Goal: Task Accomplishment & Management: Manage account settings

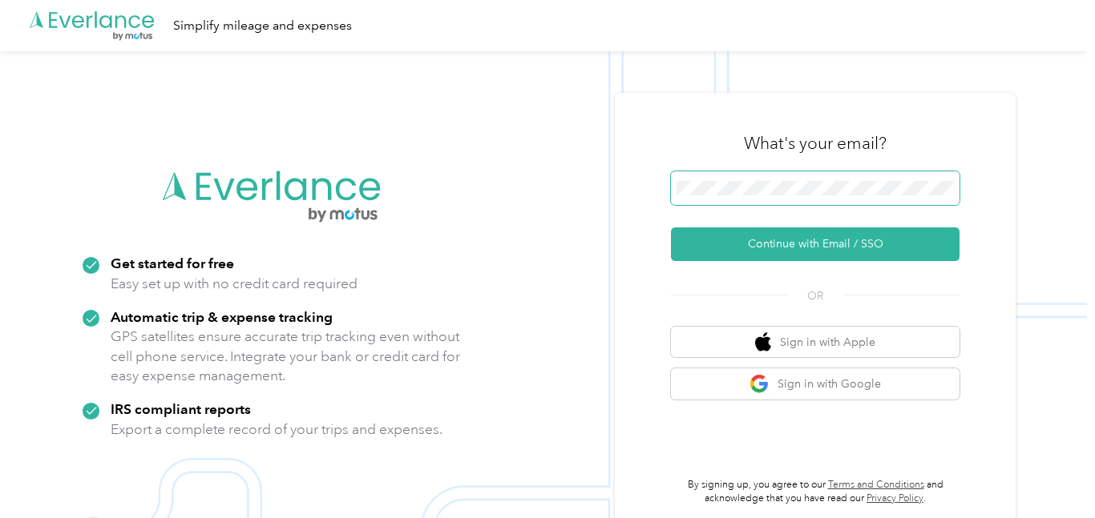
click at [723, 202] on span at bounding box center [815, 188] width 288 height 34
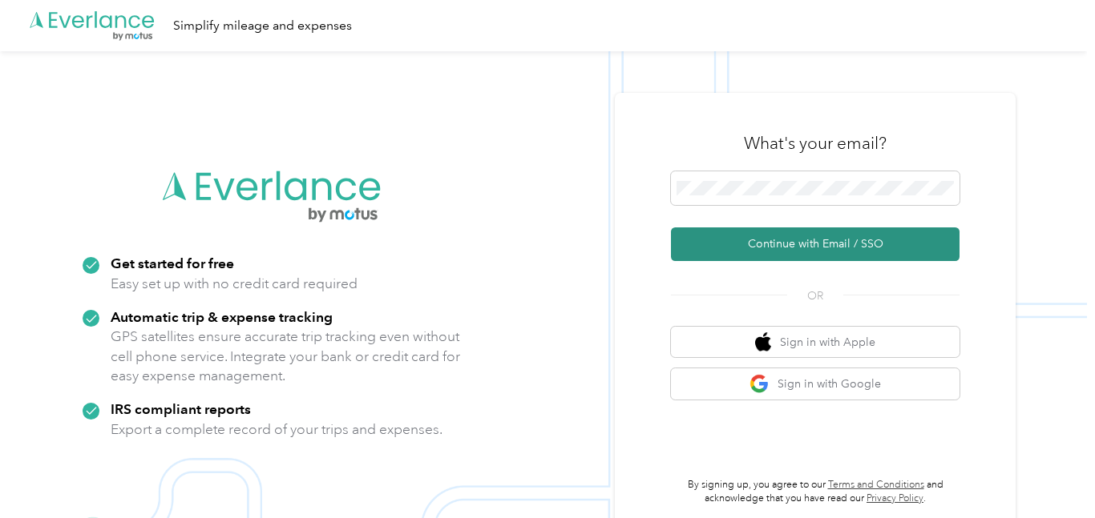
click at [790, 246] on button "Continue with Email / SSO" at bounding box center [815, 245] width 288 height 34
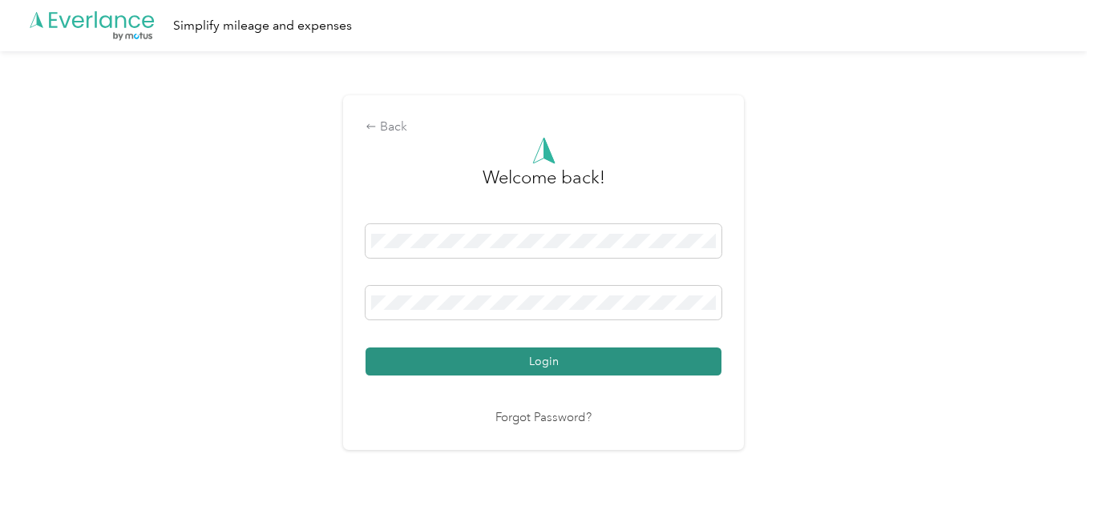
click at [551, 358] on button "Login" at bounding box center [543, 362] width 356 height 28
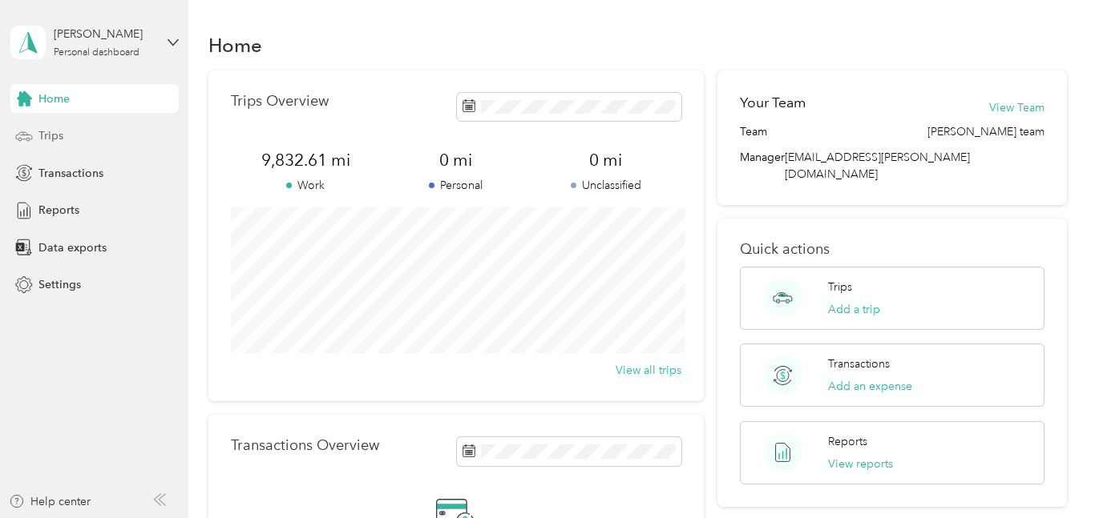
click at [52, 135] on span "Trips" at bounding box center [50, 135] width 25 height 17
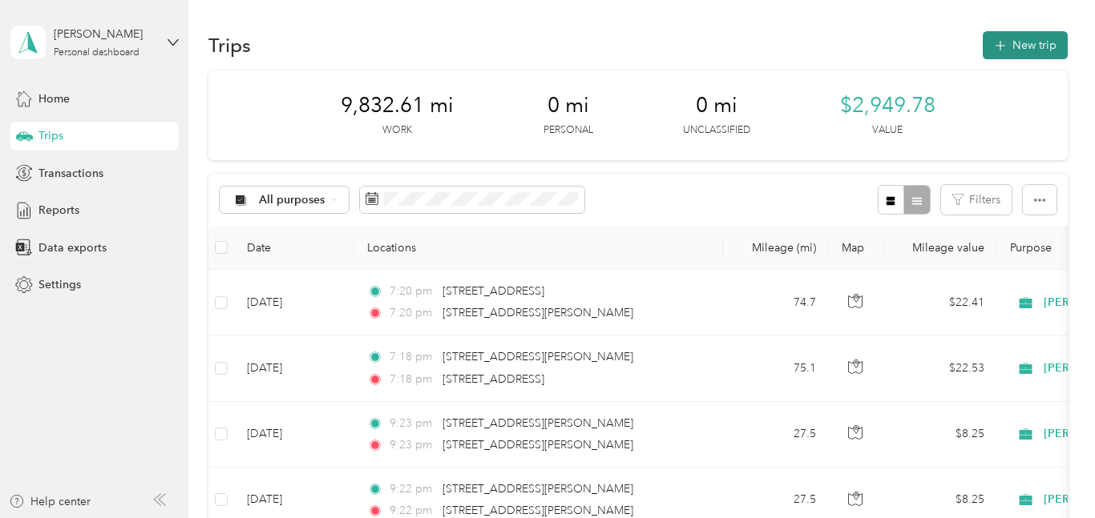
click at [1007, 50] on span "button" at bounding box center [1000, 45] width 13 height 14
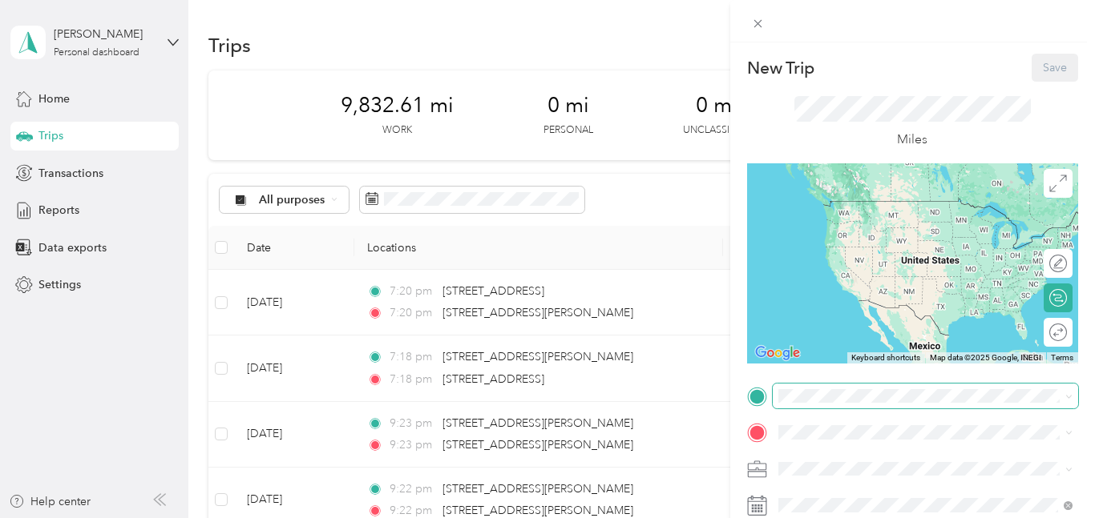
click at [773, 392] on span at bounding box center [925, 397] width 305 height 26
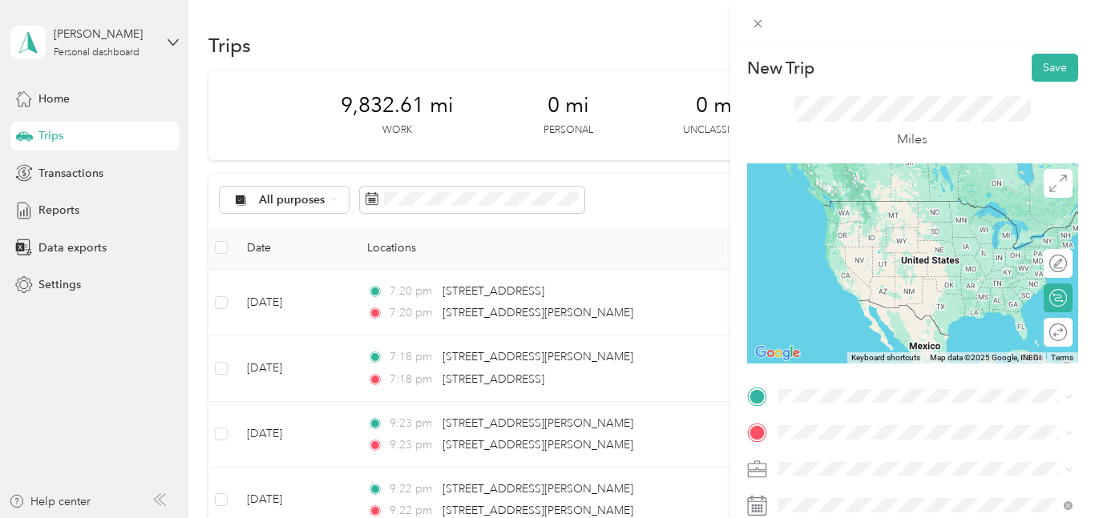
click at [828, 454] on span "416 Palmerland Drive Hope Mills, North Carolina 28348, United States" at bounding box center [888, 446] width 160 height 14
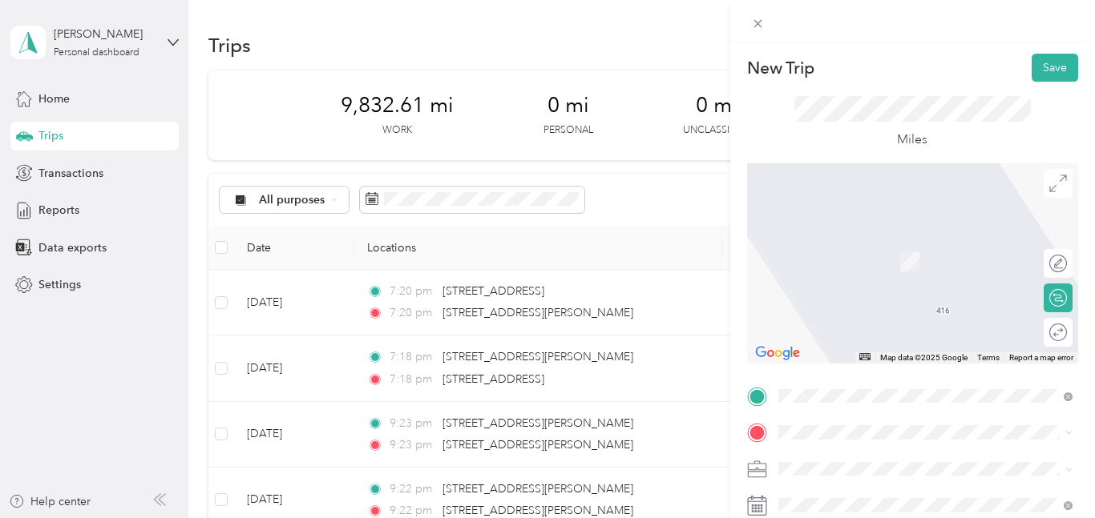
click at [861, 239] on span "610 West Main Street Beulaville, North Carolina 28518, United States" at bounding box center [888, 231] width 160 height 14
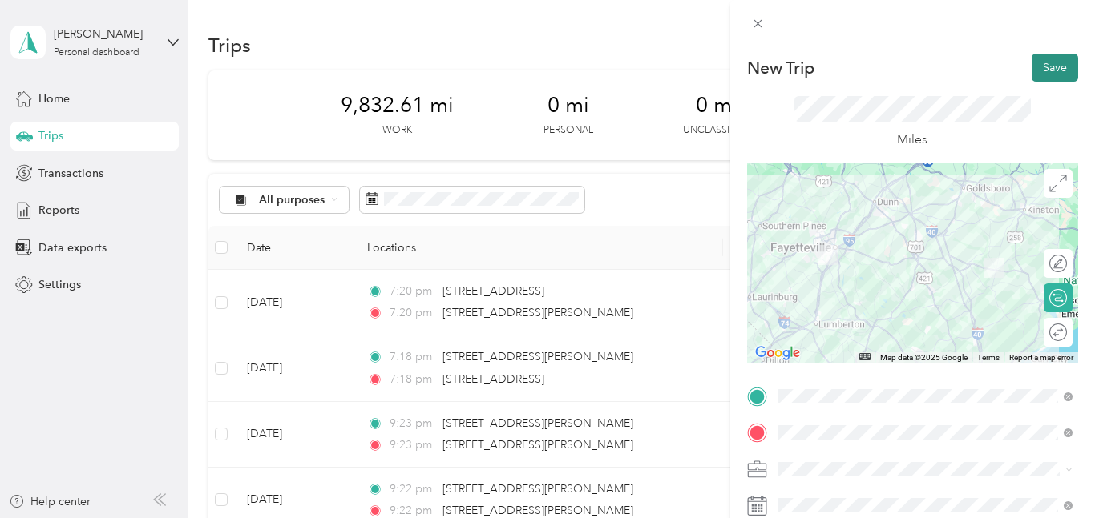
click at [1054, 61] on button "Save" at bounding box center [1054, 68] width 46 height 28
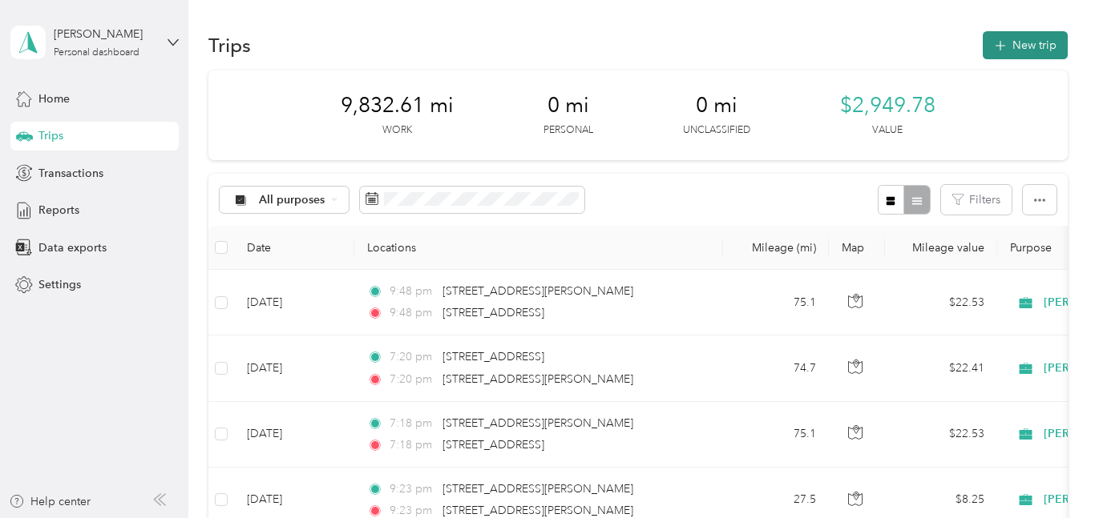
click at [1045, 42] on button "New trip" at bounding box center [1024, 45] width 85 height 28
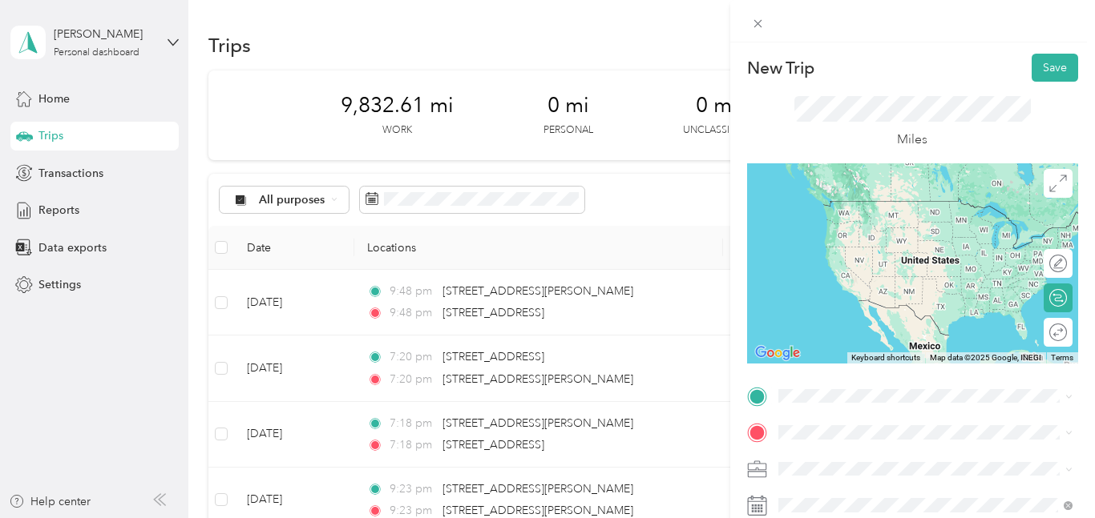
click at [842, 200] on span "610 West Main Street Beulaville, North Carolina 28518, United States" at bounding box center [888, 192] width 160 height 14
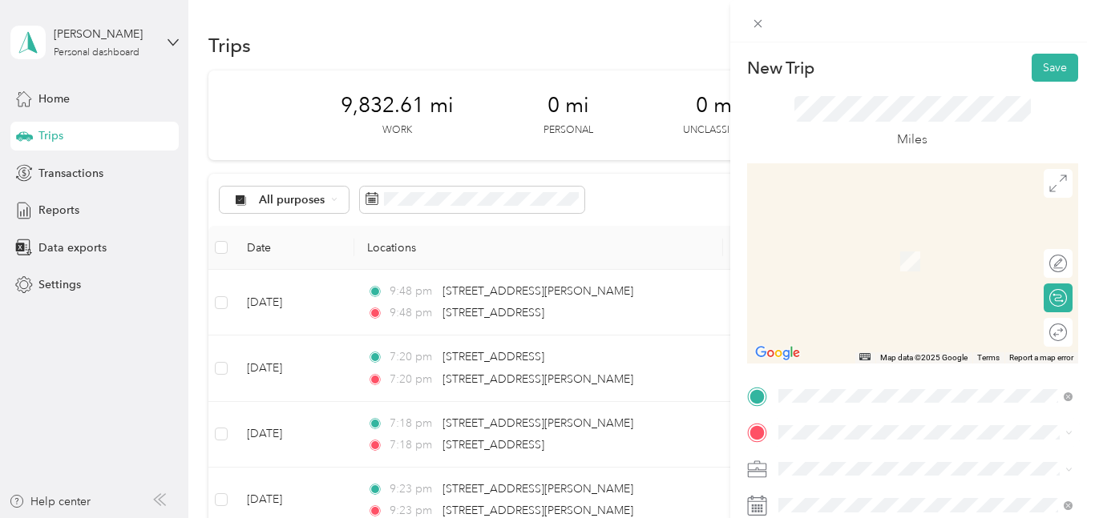
click at [833, 388] on span "416 Palmerland Drive Hope Mills, North Carolina 28348, United States" at bounding box center [888, 384] width 160 height 14
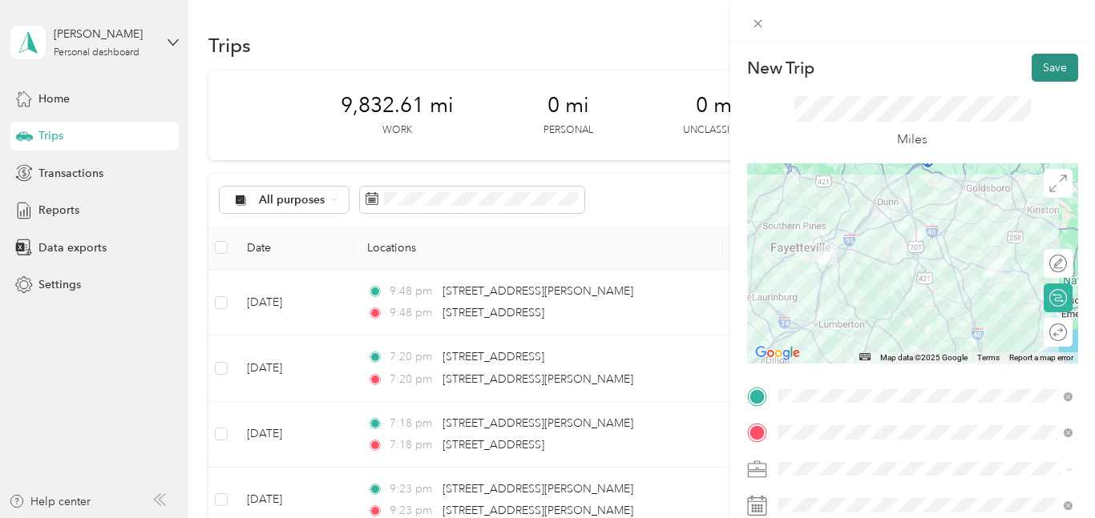
click at [1055, 56] on button "Save" at bounding box center [1054, 68] width 46 height 28
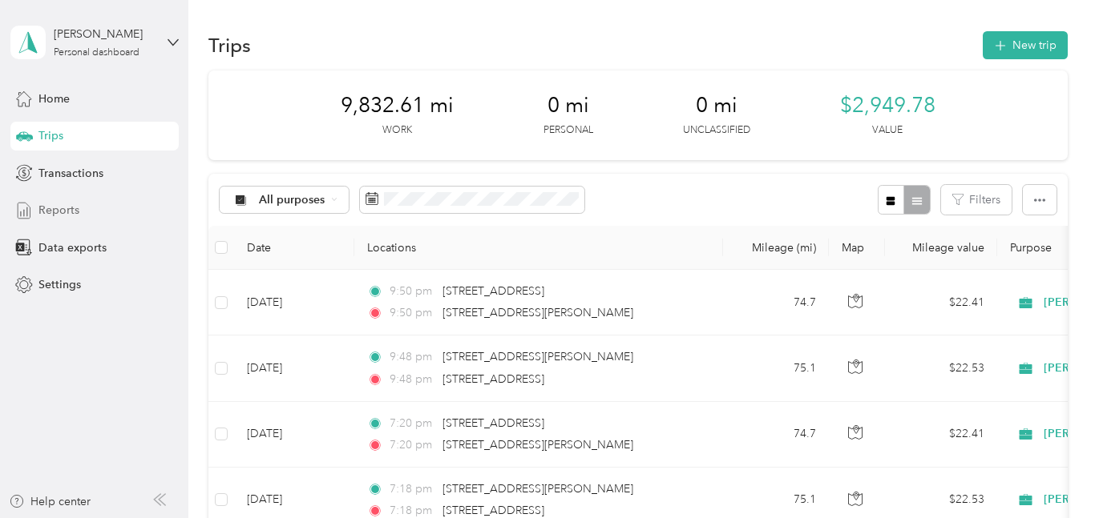
click at [40, 205] on span "Reports" at bounding box center [58, 210] width 41 height 17
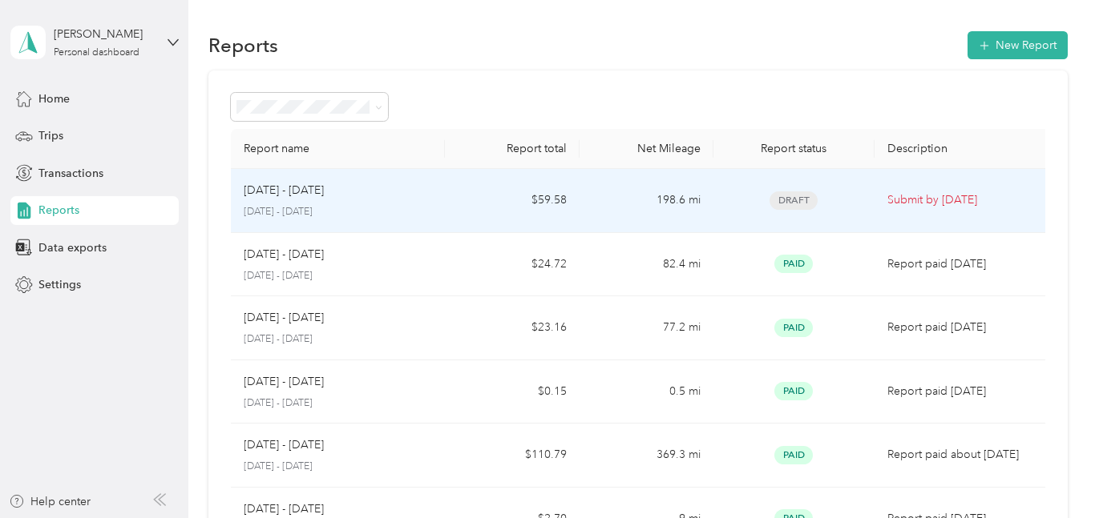
click at [443, 200] on td "Sep 16 - 30, 2025 September 16 - 30, 2025" at bounding box center [338, 201] width 215 height 64
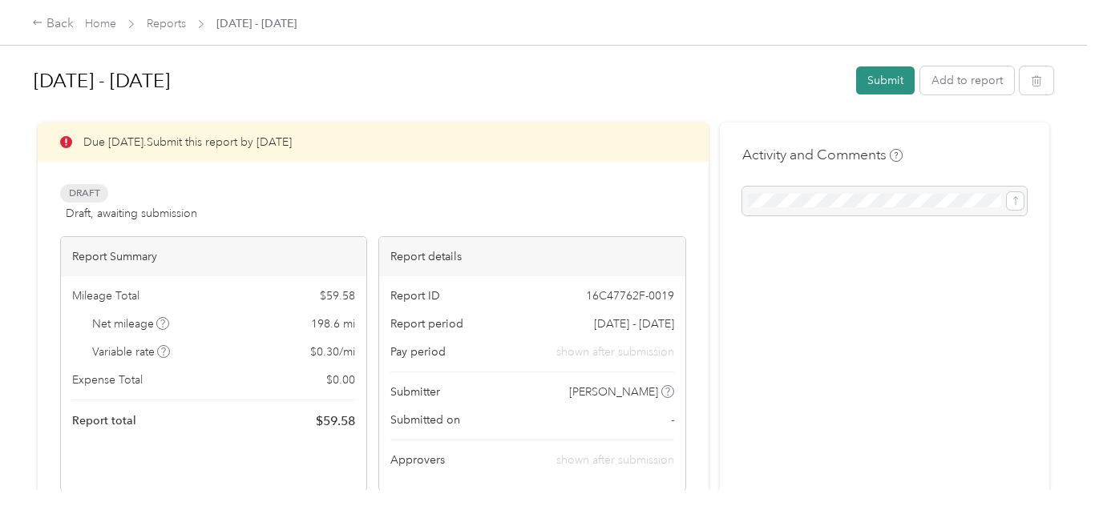
click at [889, 83] on button "Submit" at bounding box center [885, 81] width 59 height 28
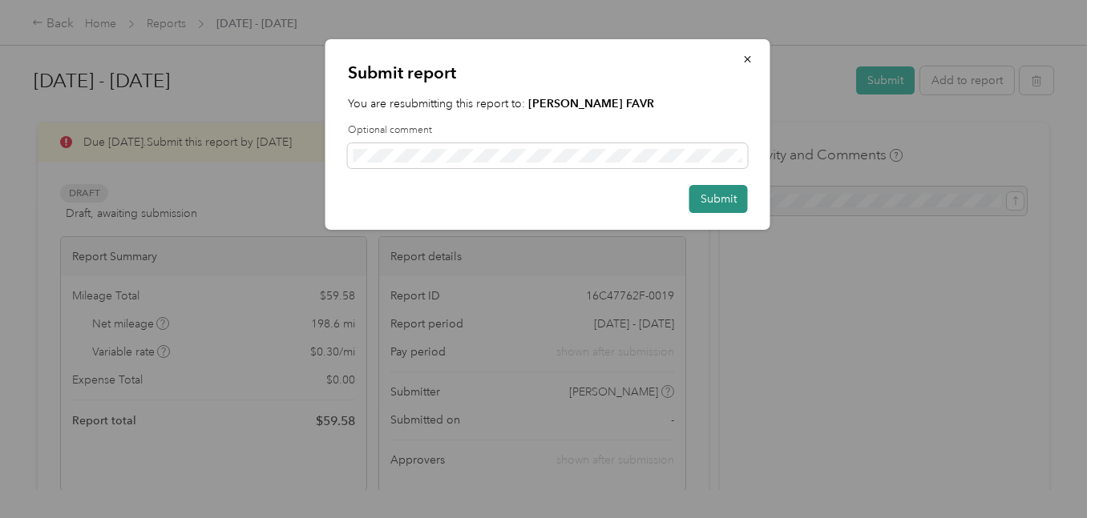
click at [724, 191] on button "Submit" at bounding box center [718, 199] width 59 height 28
